Goal: Task Accomplishment & Management: Complete application form

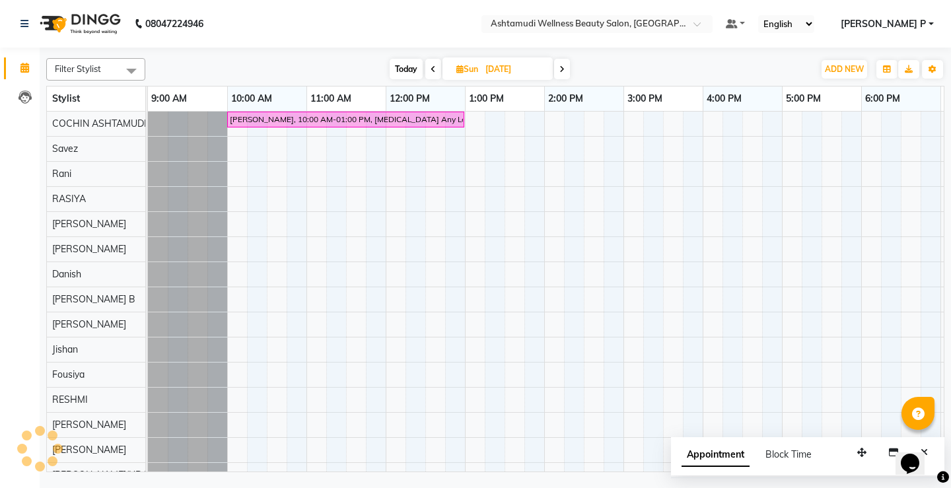
scroll to position [0, 155]
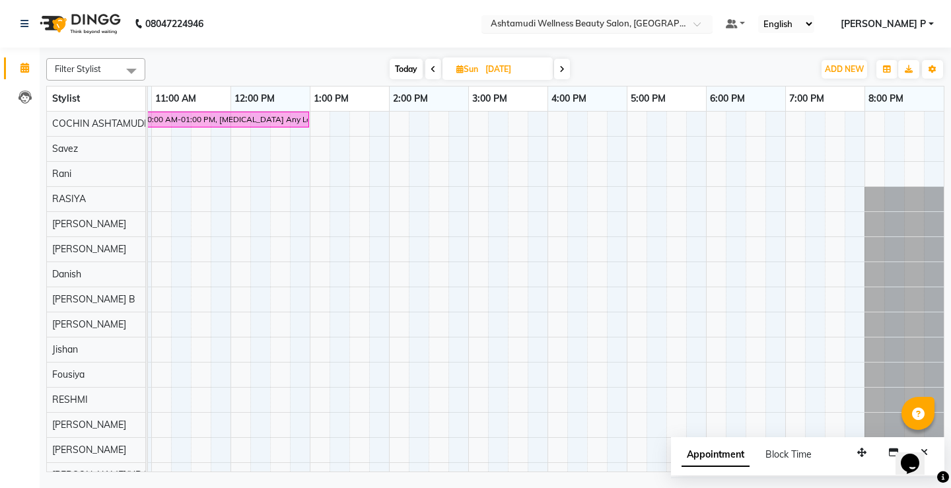
click at [710, 26] on span at bounding box center [701, 27] width 17 height 13
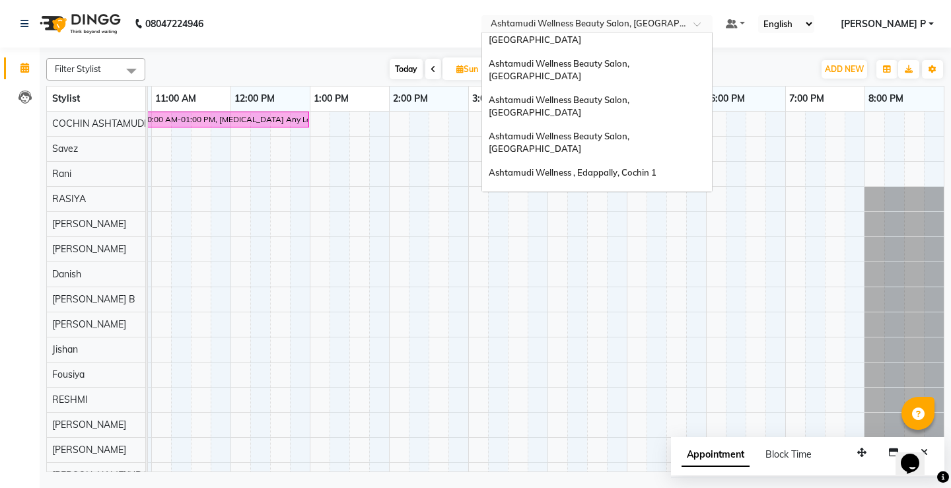
scroll to position [25, 0]
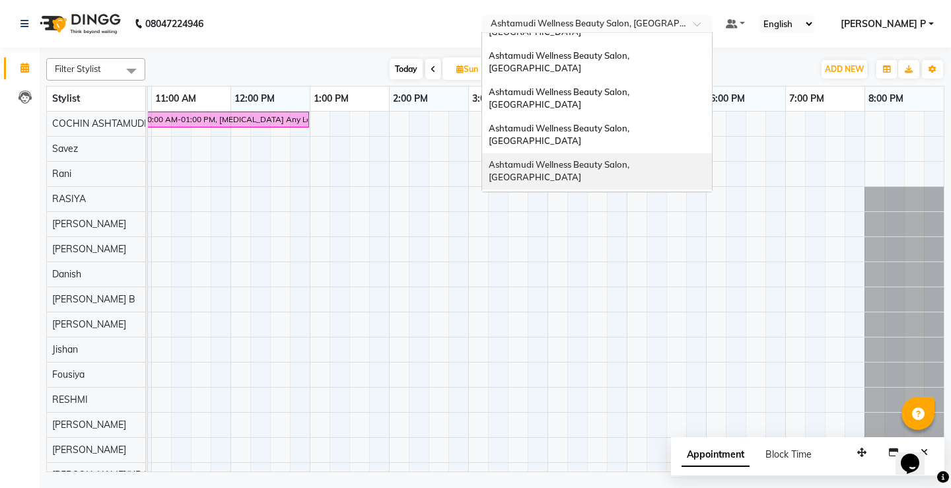
click at [707, 153] on div "Ashtamudi Wellness Beauty Salon, [GEOGRAPHIC_DATA]" at bounding box center [597, 171] width 230 height 36
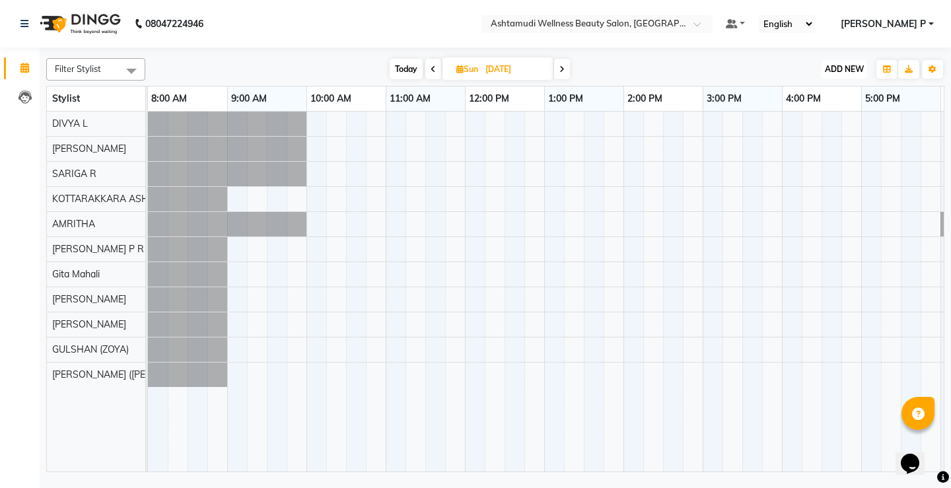
click at [846, 69] on span "ADD NEW" at bounding box center [844, 69] width 39 height 10
click at [837, 90] on button "Add Appointment" at bounding box center [814, 94] width 104 height 17
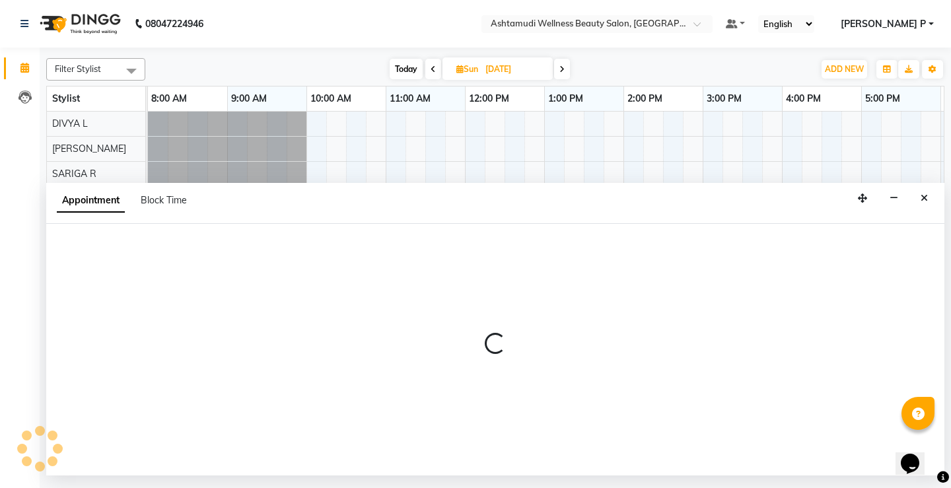
select select "540"
select select "tentative"
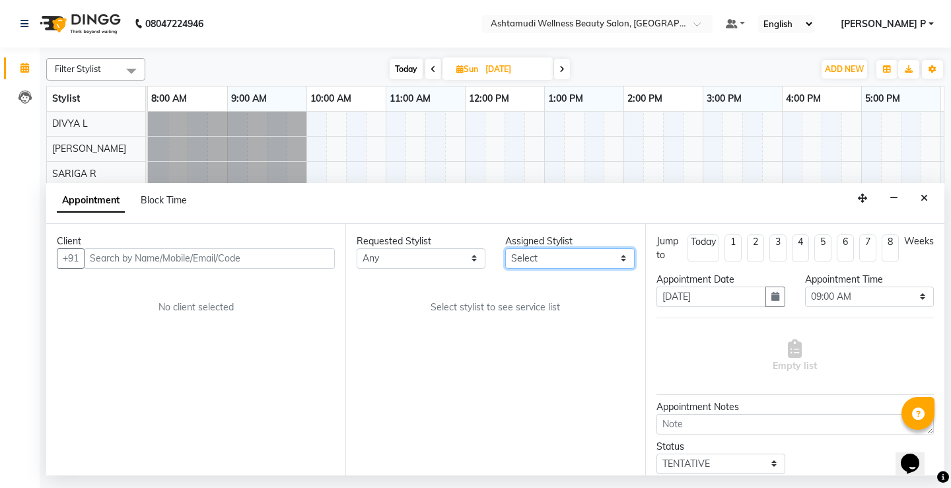
click at [628, 259] on select "Select AMRITHA DIVYA L [PERSON_NAME] ([PERSON_NAME]) [PERSON_NAME] ASHTAMUDI [P…" at bounding box center [569, 258] width 129 height 20
select select "27462"
click at [505, 248] on select "Select AMRITHA DIVYA L [PERSON_NAME] ([PERSON_NAME]) [PERSON_NAME] ASHTAMUDI [P…" at bounding box center [569, 258] width 129 height 20
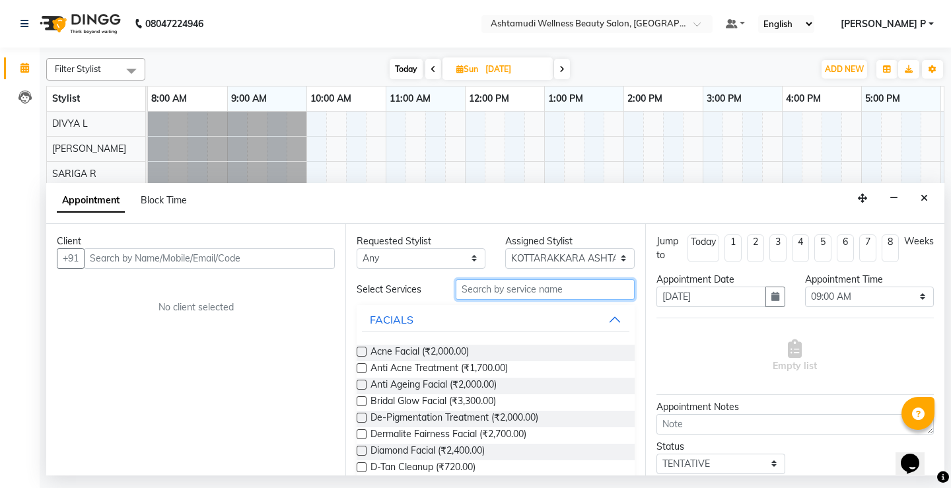
click at [461, 288] on input "text" at bounding box center [545, 289] width 178 height 20
type input "wax"
